Goal: Information Seeking & Learning: Learn about a topic

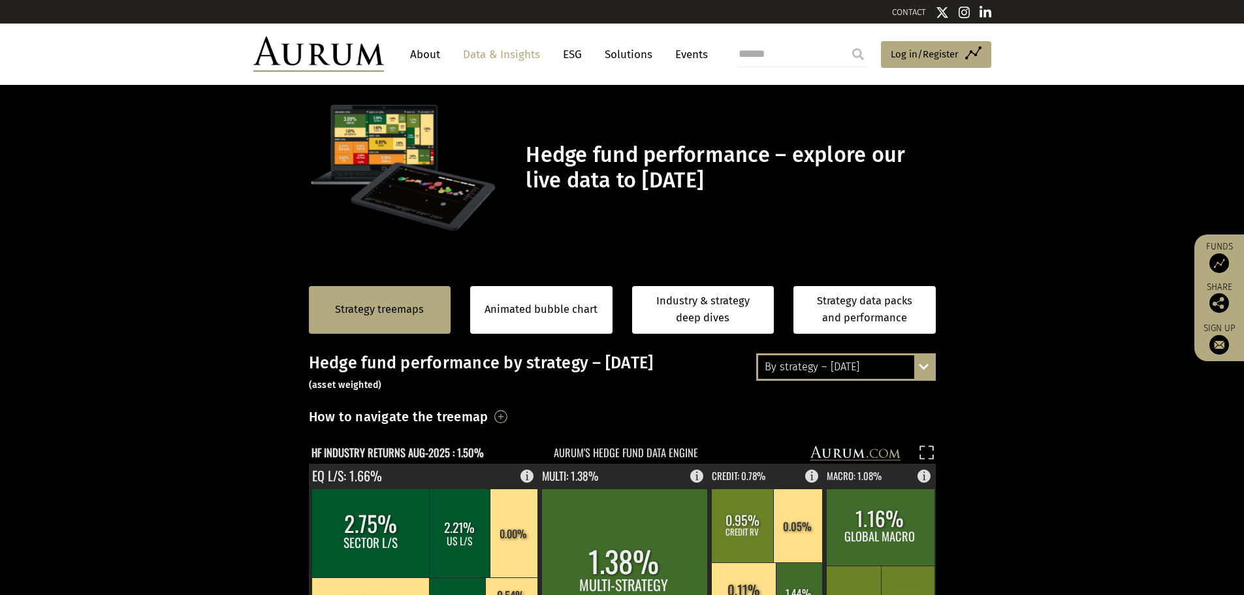
click at [887, 360] on div "By strategy – [DATE]" at bounding box center [846, 367] width 176 height 24
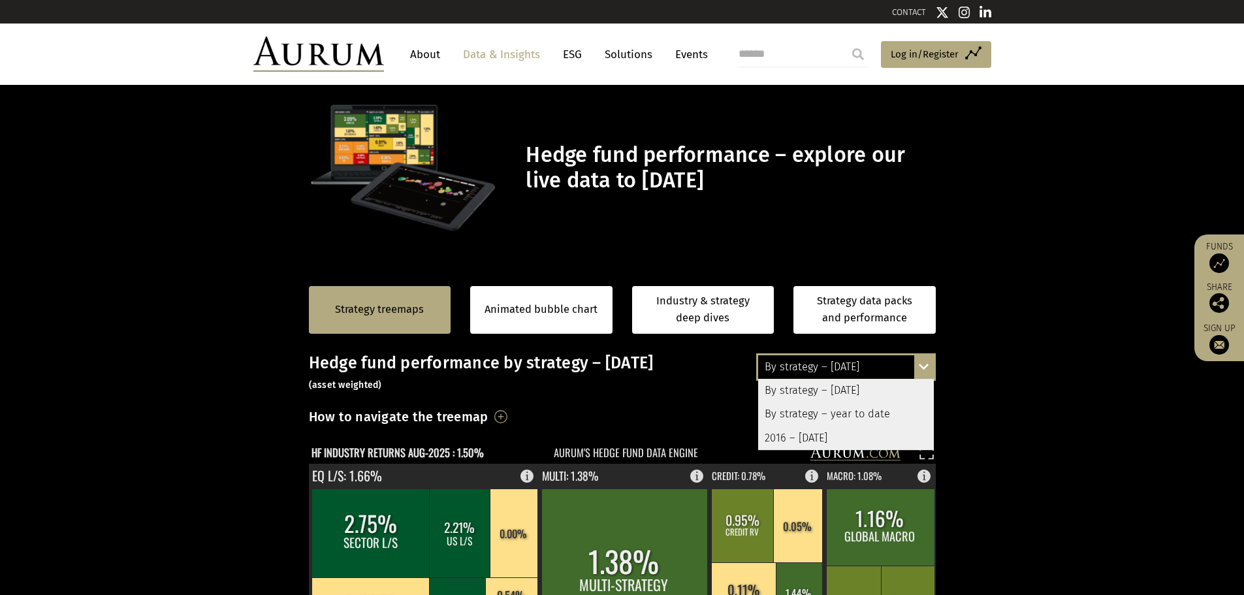
click at [853, 432] on div "2016 – [DATE]" at bounding box center [846, 439] width 176 height 24
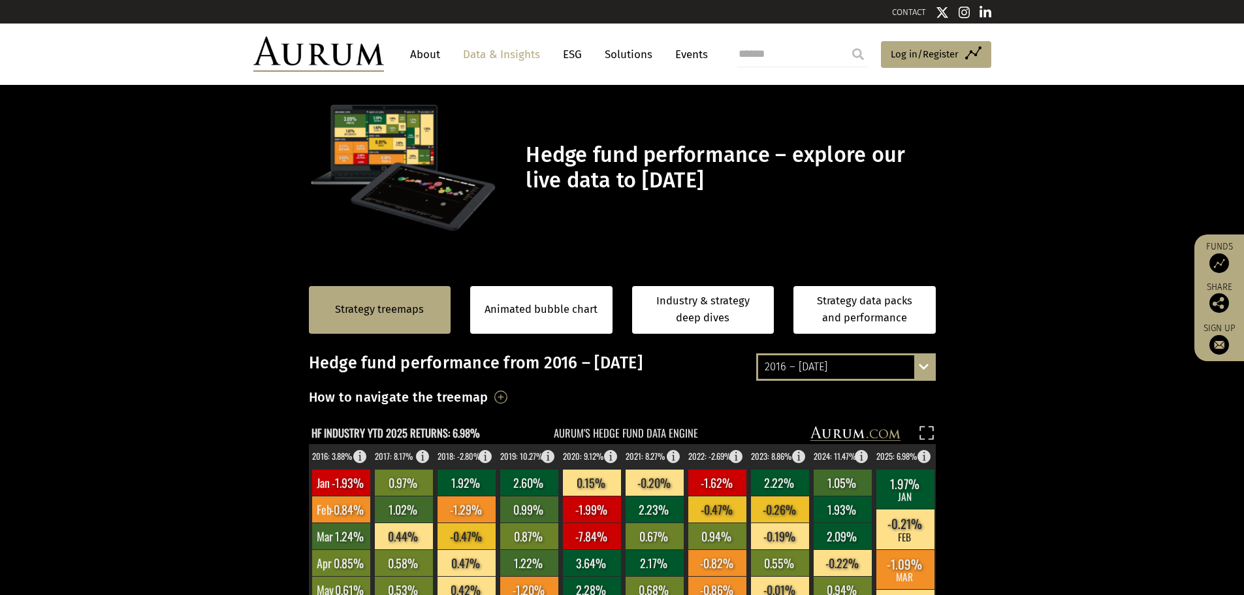
click at [897, 379] on div "2016 – [DATE] By strategy – [DATE] By strategy – year to date 2016 – [DATE]" at bounding box center [846, 366] width 180 height 27
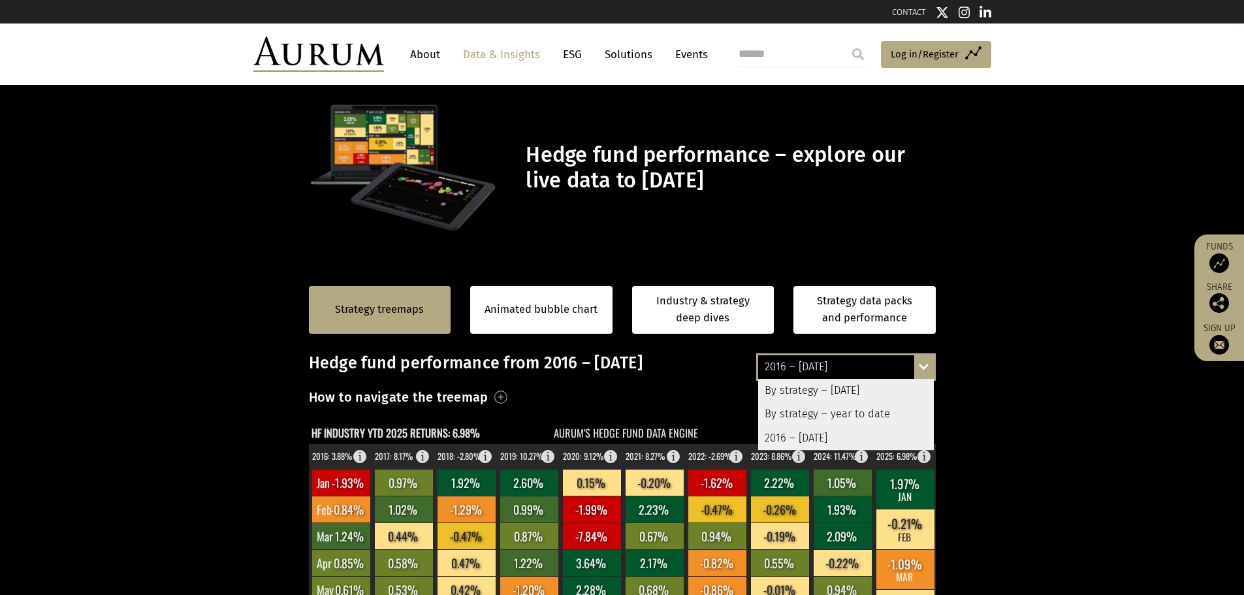
click at [883, 383] on div "By strategy – [DATE]" at bounding box center [846, 391] width 176 height 24
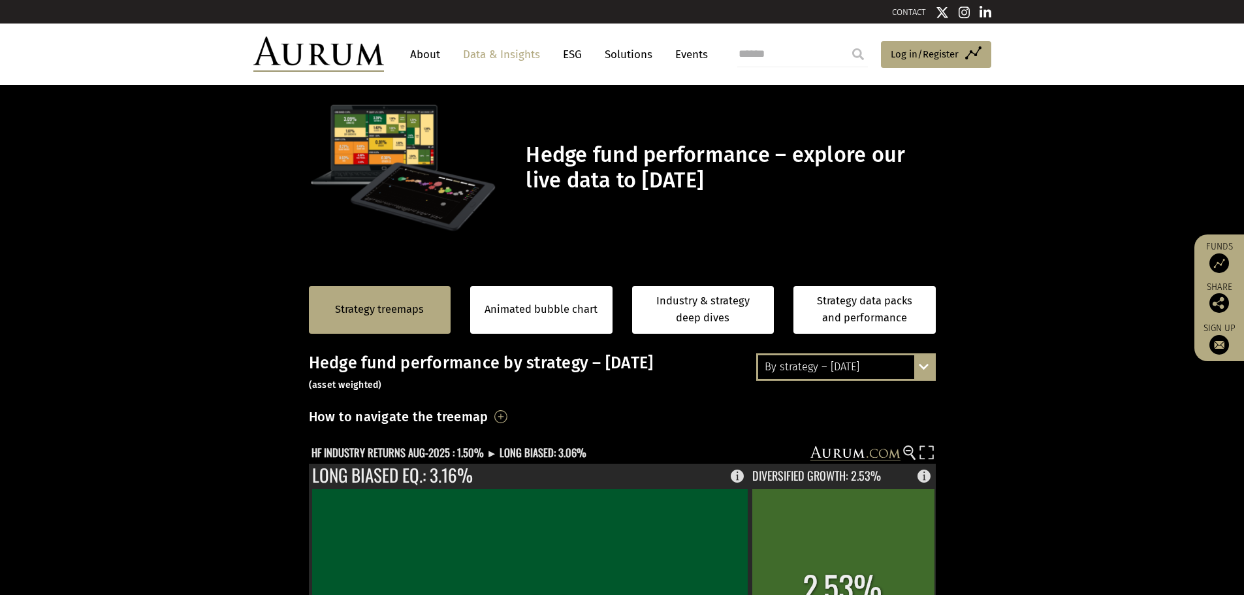
click at [811, 348] on div "Strategy treemaps Animated bubble chart Industry & strategy deep dives Strategy…" at bounding box center [622, 309] width 627 height 87
click at [812, 355] on div "By strategy – [DATE]" at bounding box center [846, 367] width 176 height 24
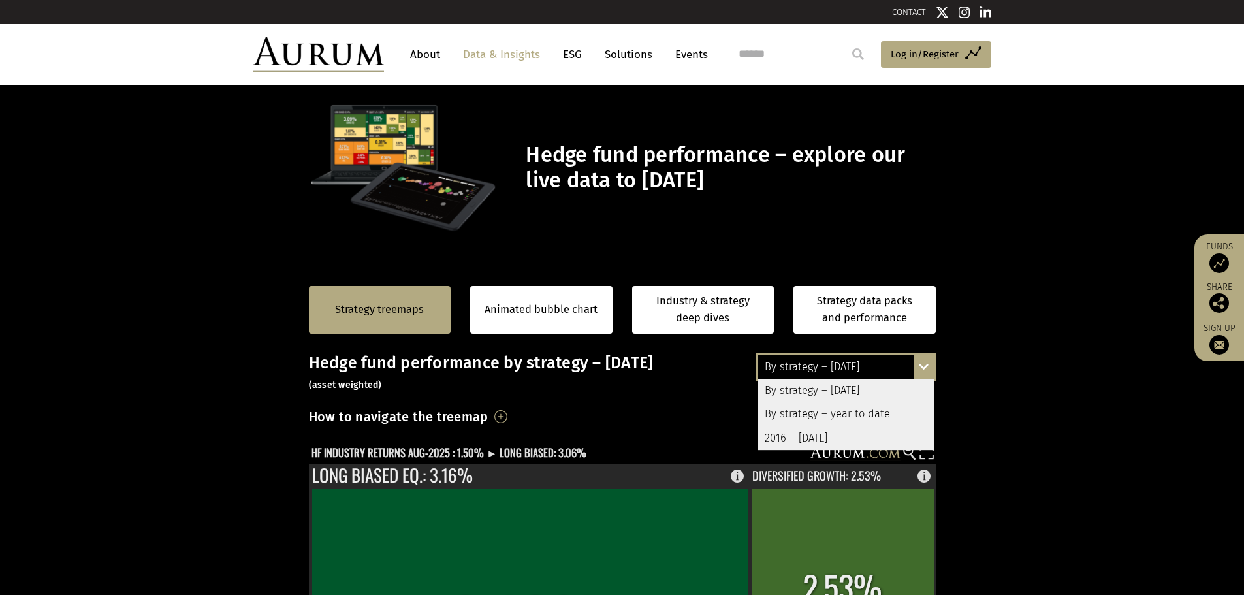
click at [818, 405] on div "By strategy – year to date" at bounding box center [846, 415] width 176 height 24
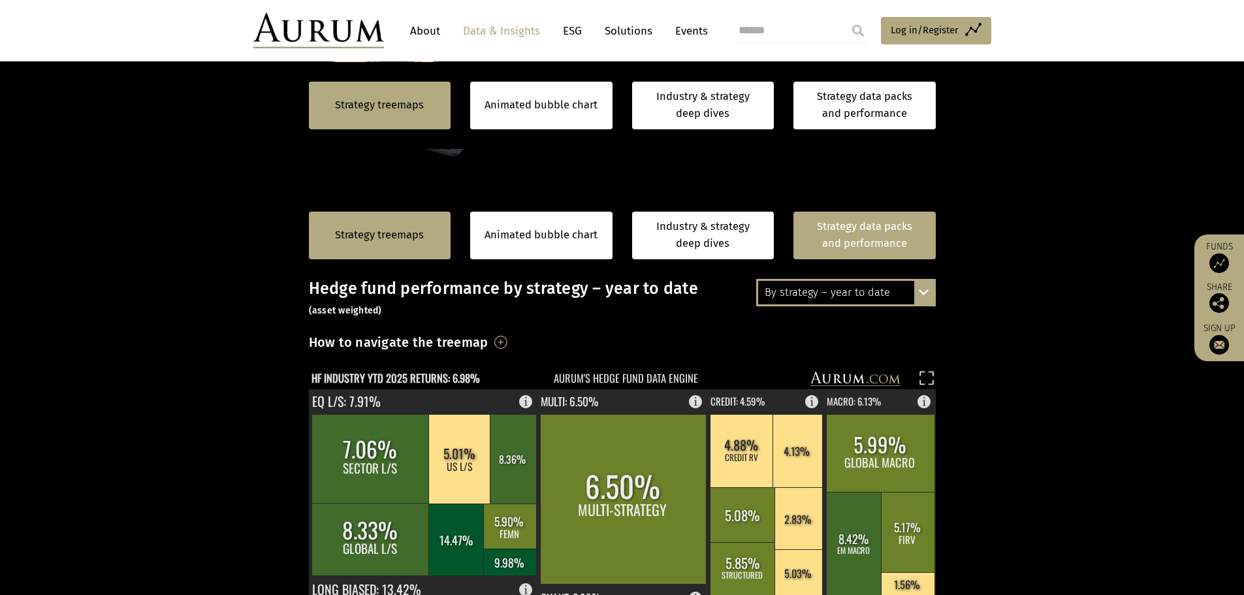
scroll to position [65, 0]
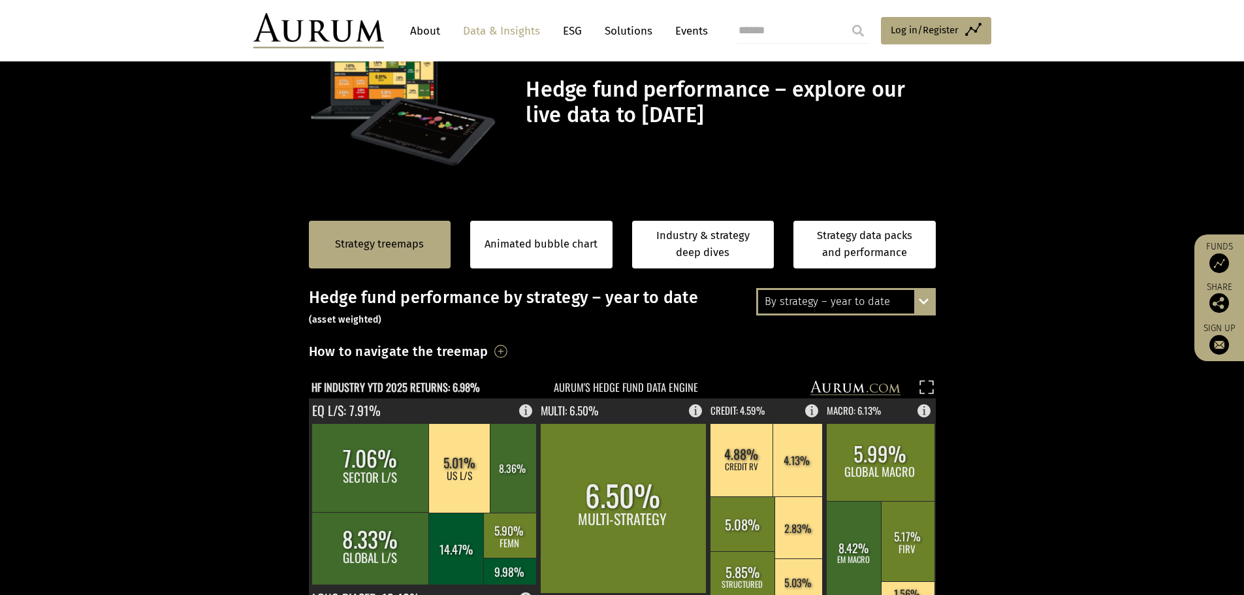
click at [863, 314] on div "By strategy – year to date" at bounding box center [846, 302] width 176 height 24
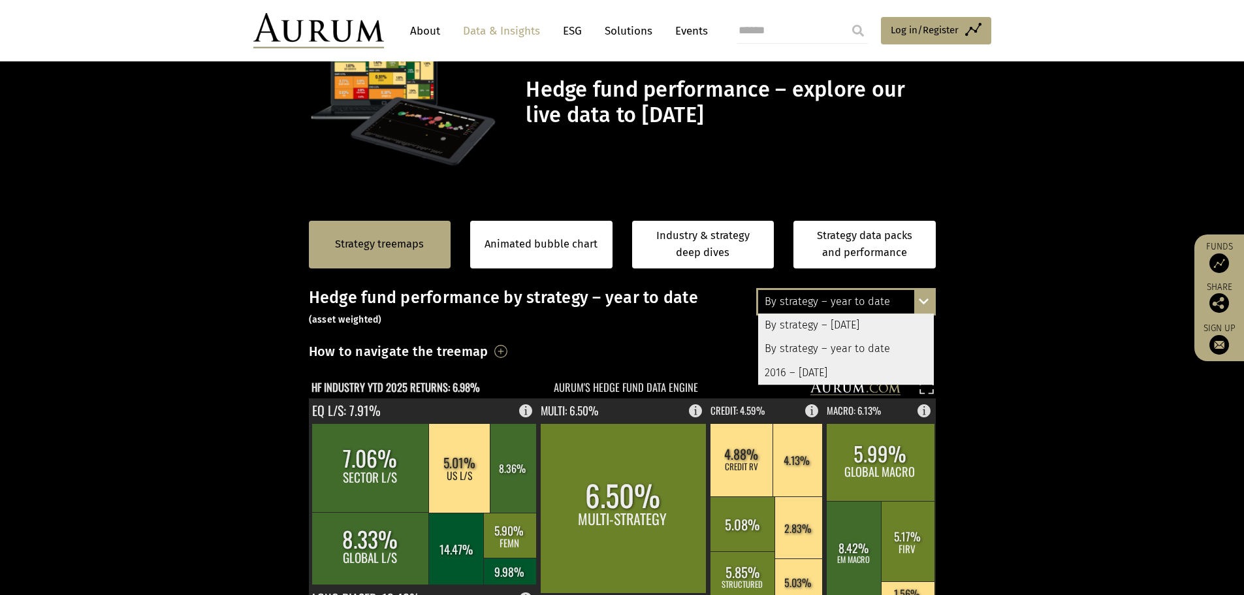
click at [822, 363] on div "2016 – [DATE]" at bounding box center [846, 373] width 176 height 24
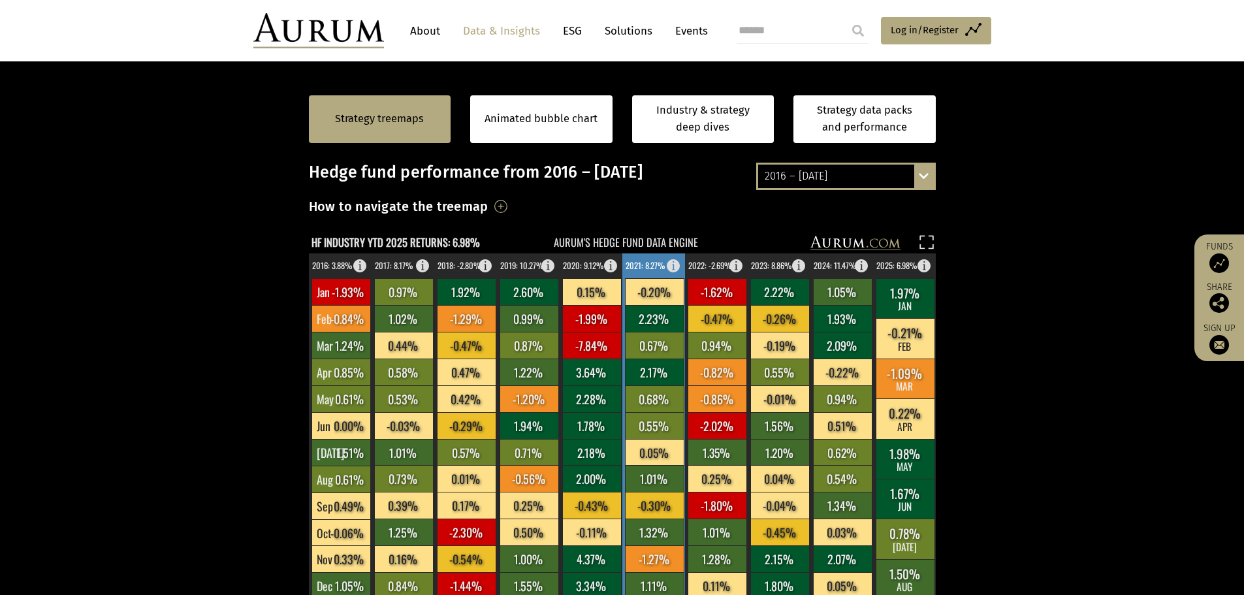
scroll to position [196, 0]
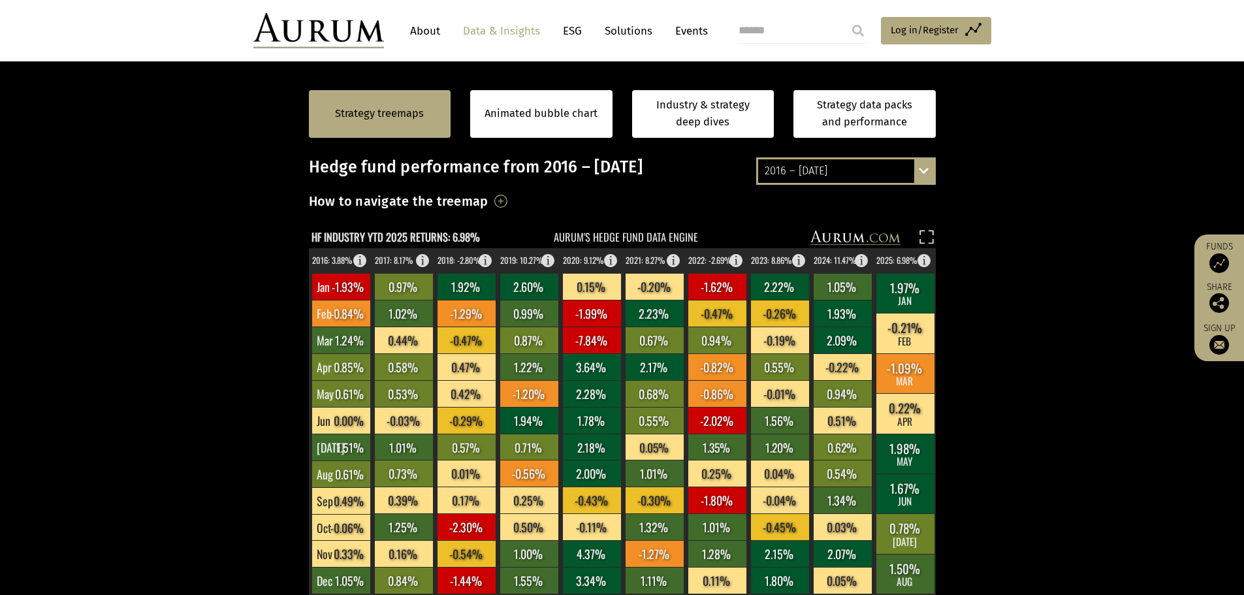
click at [843, 176] on div "2016 – [DATE]" at bounding box center [846, 171] width 176 height 24
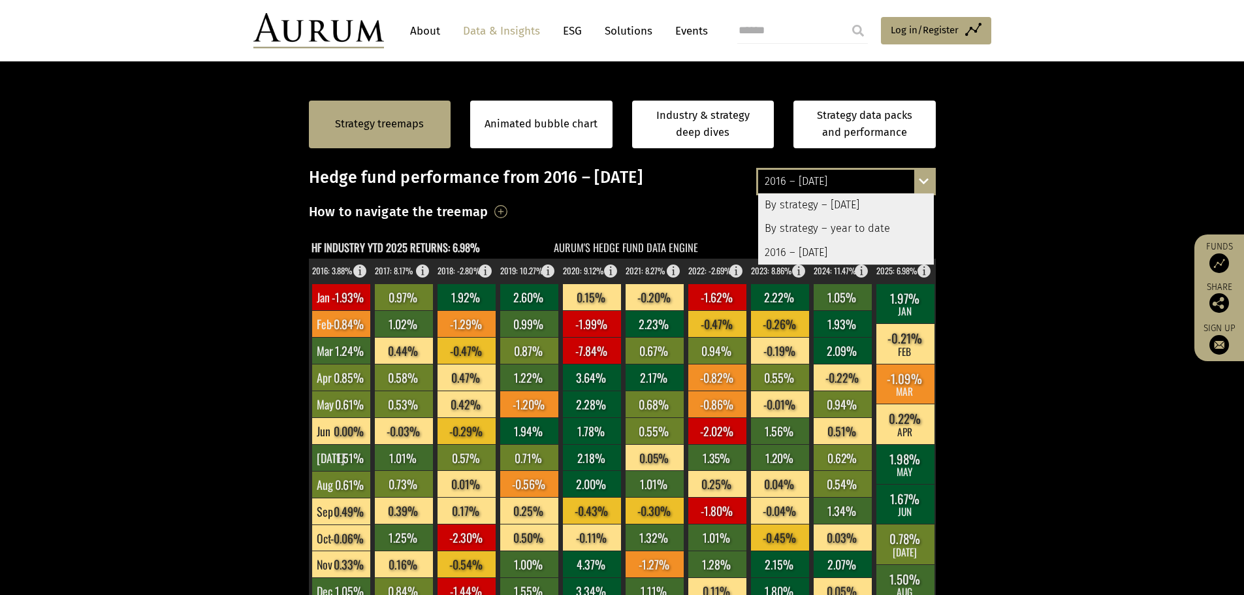
scroll to position [0, 0]
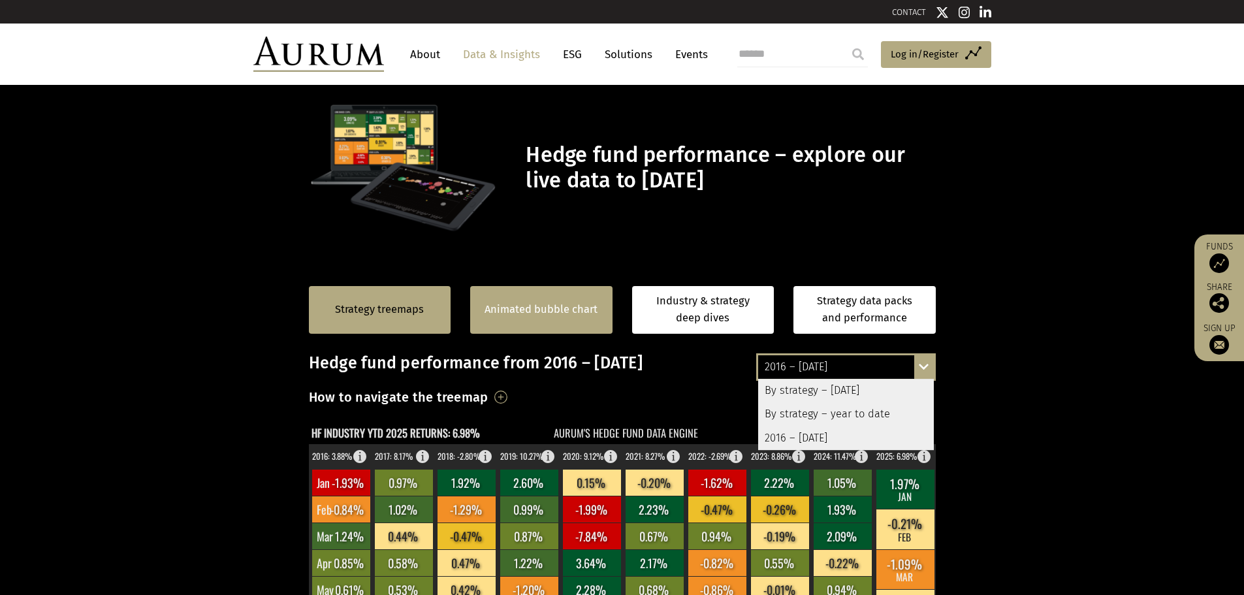
click at [523, 320] on div "Animated bubble chart" at bounding box center [541, 310] width 142 height 48
